Goal: Task Accomplishment & Management: Use online tool/utility

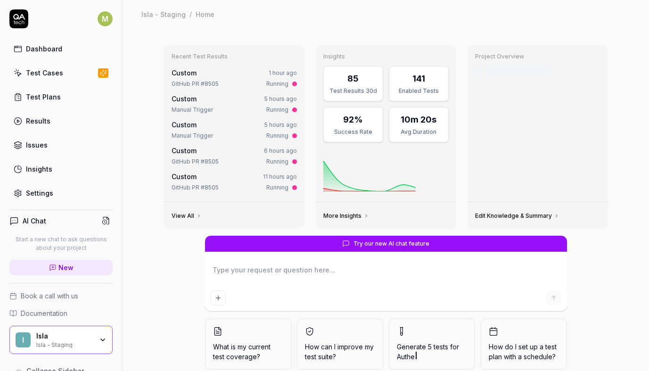
type textarea "*"
click at [27, 118] on div "Results" at bounding box center [38, 121] width 25 height 10
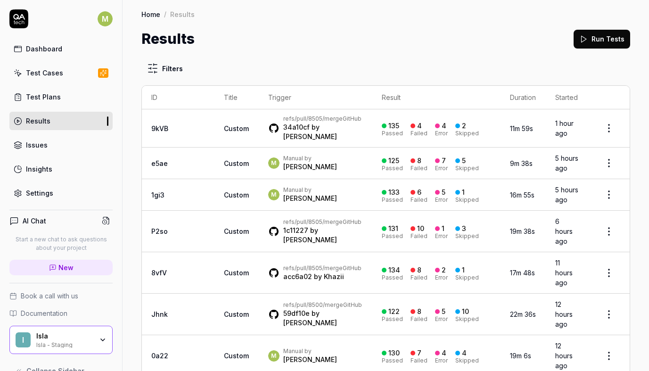
click at [589, 40] on button "Run Tests" at bounding box center [602, 39] width 57 height 19
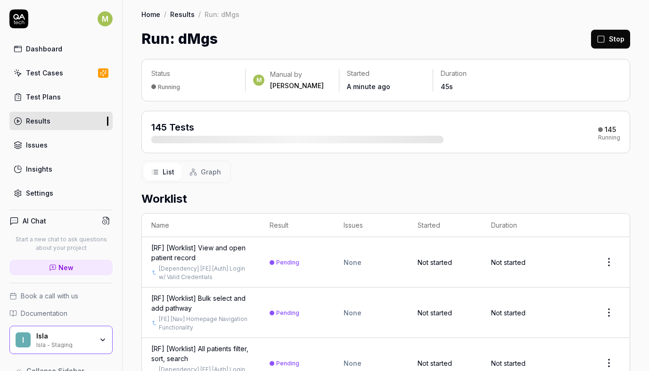
click at [53, 119] on link "Results" at bounding box center [60, 121] width 103 height 18
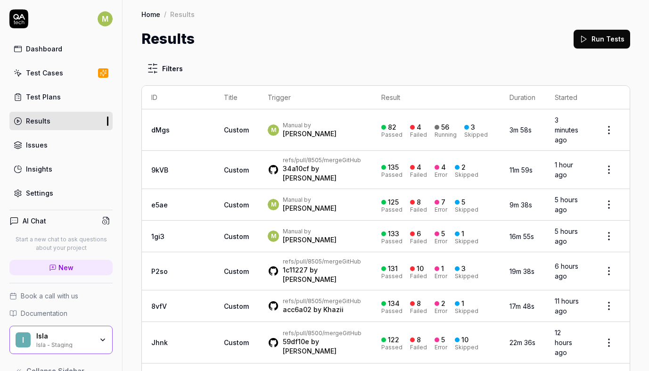
click at [290, 174] on link "[PERSON_NAME]" at bounding box center [310, 178] width 54 height 8
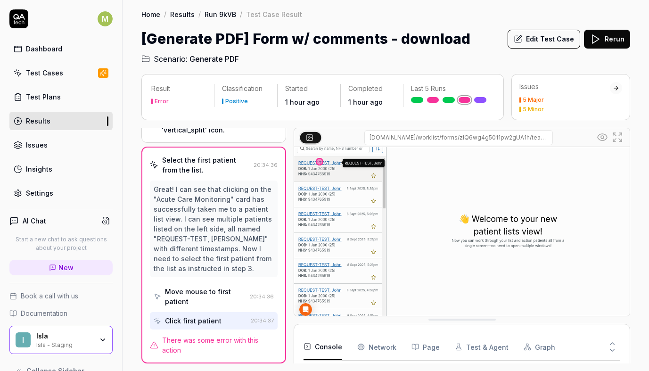
scroll to position [36, 0]
click at [381, 345] on Requests "Network" at bounding box center [376, 347] width 39 height 26
click at [324, 339] on button "Console" at bounding box center [323, 347] width 39 height 26
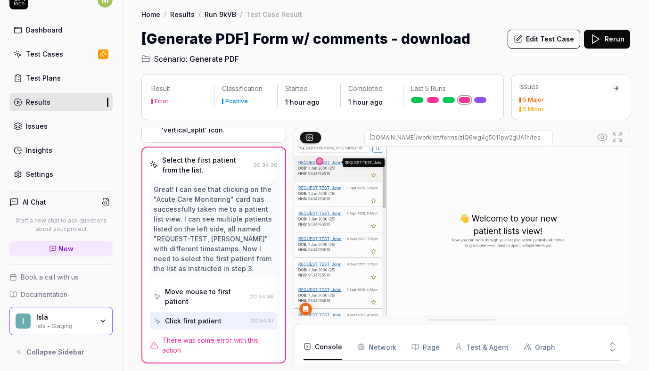
scroll to position [19, 0]
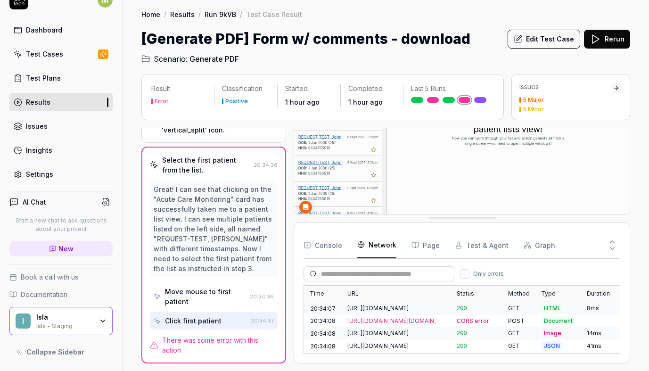
scroll to position [3110, 0]
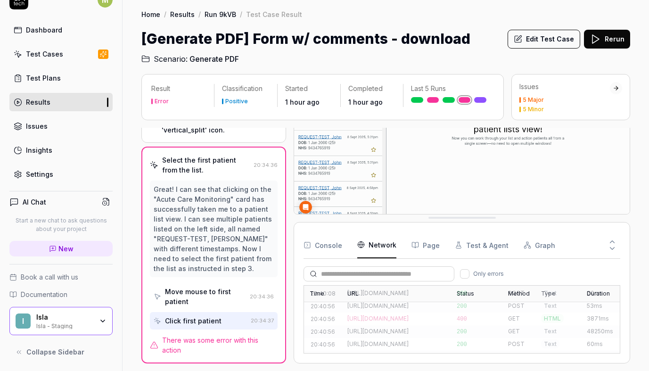
click at [318, 241] on button "Console" at bounding box center [323, 245] width 39 height 26
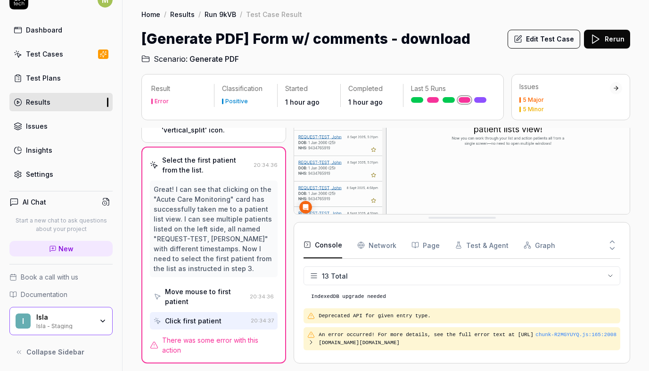
scroll to position [218, 0]
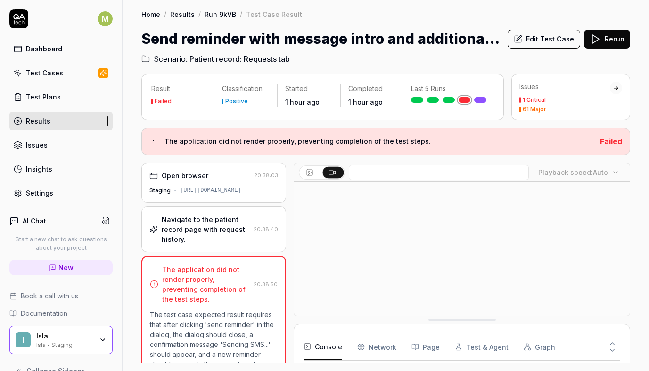
click at [235, 190] on div "https://staging.nhs.isla.health/worklist/patients/All/team/all/patients/FteepIn…" at bounding box center [210, 190] width 61 height 8
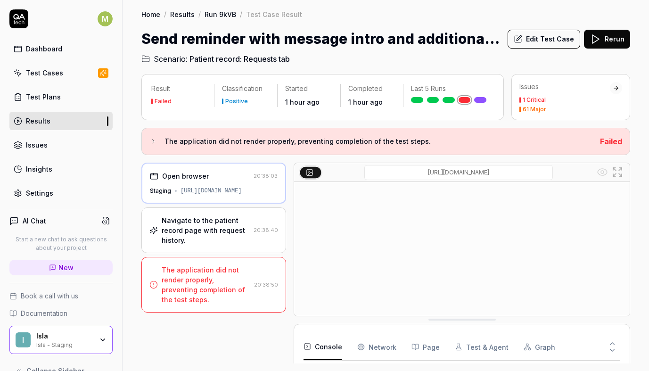
click at [441, 173] on input "/request-history?from=homepage&collectionId=lDIAqg4jNKNfAHCtoHbN&patientId=Ftee…" at bounding box center [458, 172] width 189 height 15
drag, startPoint x: 441, startPoint y: 173, endPoint x: 576, endPoint y: 174, distance: 135.3
click at [576, 174] on div "/request-history?from=homepage&collectionId=lDIAqg4jNKNfAHCtoHbN&patientId=Ftee…" at bounding box center [458, 172] width 272 height 15
click at [467, 169] on input "/request-history?from=homepage&collectionId=lDIAqg4jNKNfAHCtoHbN&patientId=Ftee…" at bounding box center [458, 172] width 189 height 15
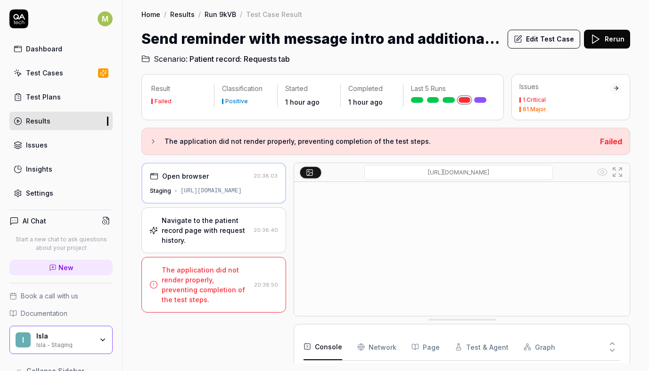
click at [464, 171] on input "/request-history?from=homepage&collectionId=lDIAqg4jNKNfAHCtoHbN&patientId=Ftee…" at bounding box center [458, 172] width 189 height 15
click at [455, 173] on input "/request-history?from=homepage&collectionId=lDIAqg4jNKNfAHCtoHbN&patientId=Ftee…" at bounding box center [458, 172] width 189 height 15
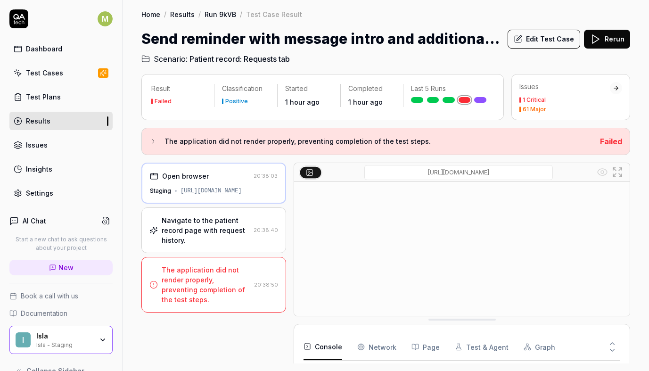
drag, startPoint x: 455, startPoint y: 173, endPoint x: 347, endPoint y: 175, distance: 108.0
click at [347, 175] on div "/request-history?from=homepage&collectionId=lDIAqg4jNKNfAHCtoHbN&patientId=Ftee…" at bounding box center [458, 172] width 272 height 15
drag, startPoint x: 367, startPoint y: 171, endPoint x: 565, endPoint y: 172, distance: 198.5
click at [565, 172] on div "/request-history?from=homepage&collectionId=lDIAqg4jNKNfAHCtoHbN&patientId=Ftee…" at bounding box center [458, 172] width 272 height 15
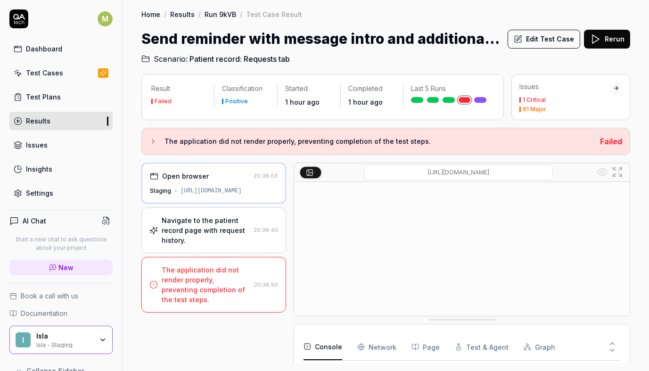
scroll to position [0, 0]
type input "https://staging.nhs.isla.health/worklist/patients/All/team/all/patients/FteepIn…"
click at [476, 176] on input "https://staging.nhs.isla.health/worklist/patients/All/team/all/patients/FteepIn…" at bounding box center [458, 172] width 189 height 15
drag, startPoint x: 371, startPoint y: 172, endPoint x: 586, endPoint y: 174, distance: 215.9
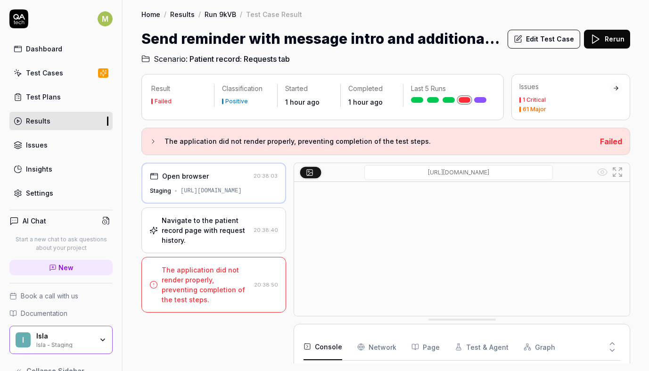
click at [586, 174] on div "https://staging.nhs.isla.health/worklist/patients/All/team/all/patients/FteepIn…" at bounding box center [458, 172] width 272 height 15
click at [420, 173] on input "https://staging.nhs.isla.health/worklist/patients/All/team/all/patients/FteepIn…" at bounding box center [458, 172] width 189 height 15
drag, startPoint x: 371, startPoint y: 173, endPoint x: 417, endPoint y: 175, distance: 46.7
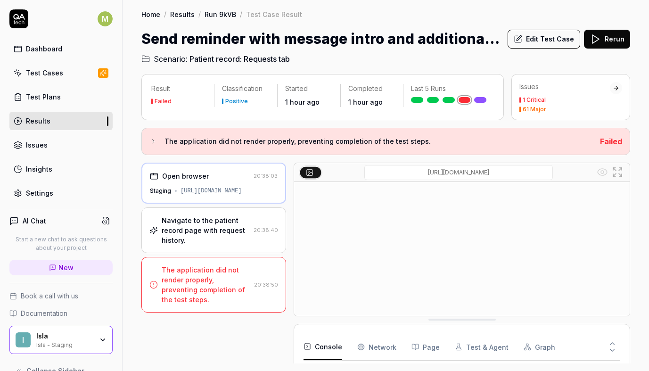
click at [417, 175] on input "https://staging.nhs.isla.health/worklist/patients/All/team/all/patients/FteepIn…" at bounding box center [458, 172] width 189 height 15
click at [392, 171] on input "https://staging.nhs.isla.health/worklist/patients/All/team/all/patients/FteepIn…" at bounding box center [458, 172] width 189 height 15
drag, startPoint x: 370, startPoint y: 173, endPoint x: 565, endPoint y: 178, distance: 195.2
click at [565, 178] on div "https://staging.nhs.isla.health/worklist/patients/All/team/all/patients/FteepIn…" at bounding box center [458, 172] width 272 height 15
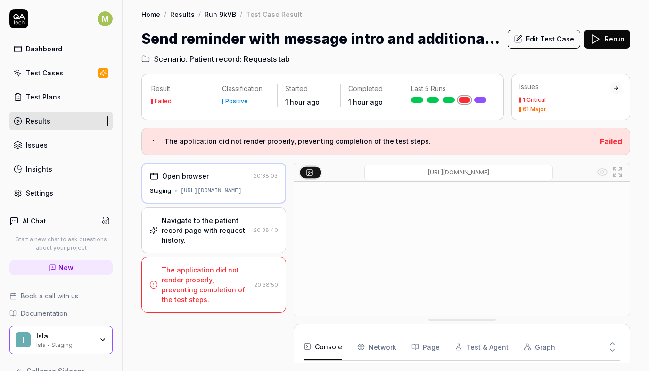
scroll to position [0, 0]
